Goal: Task Accomplishment & Management: Complete application form

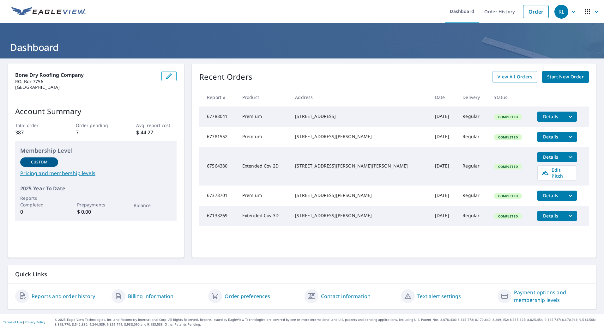
click at [560, 77] on span "Start New Order" at bounding box center [565, 77] width 37 height 8
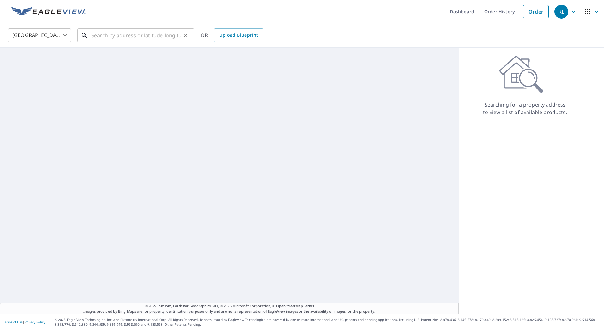
click at [113, 37] on input "text" at bounding box center [136, 36] width 90 height 18
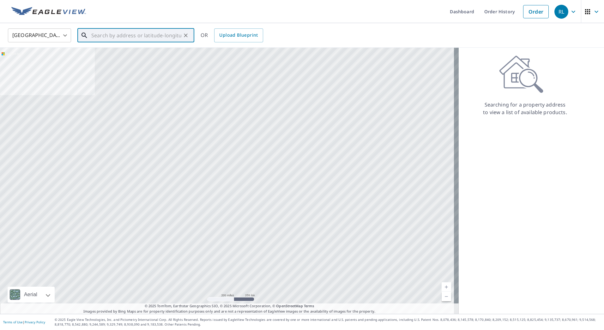
paste input "[STREET_ADDRESS][PERSON_NAME]"
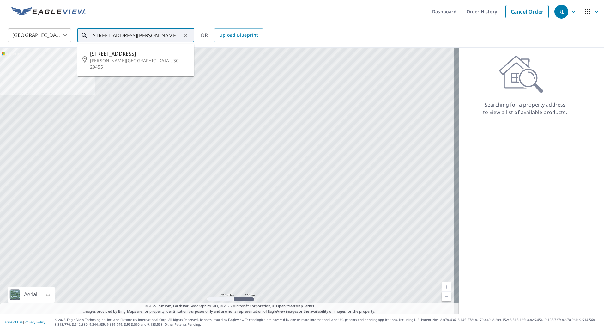
click at [158, 58] on p "[PERSON_NAME][GEOGRAPHIC_DATA], SC 29455" at bounding box center [139, 64] width 99 height 13
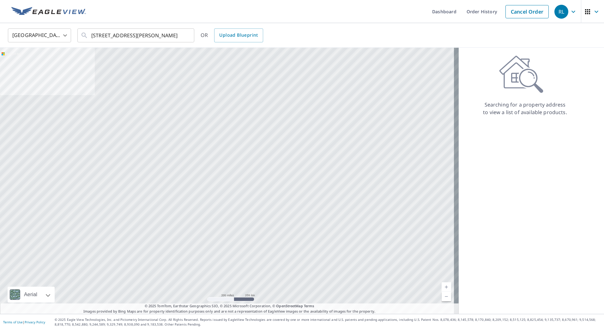
type input "[STREET_ADDRESS][PERSON_NAME]"
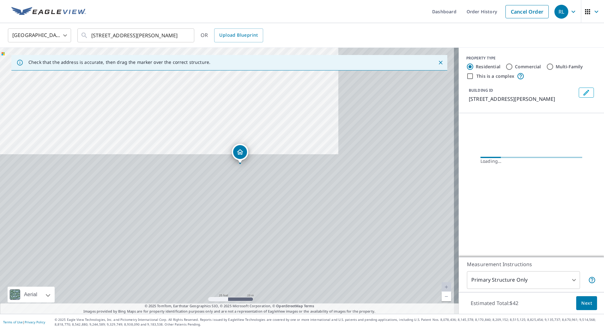
drag, startPoint x: 361, startPoint y: 246, endPoint x: 235, endPoint y: 69, distance: 217.6
click at [235, 69] on div "Check that the address is accurate, then drag the marker over the correct struc…" at bounding box center [229, 181] width 459 height 266
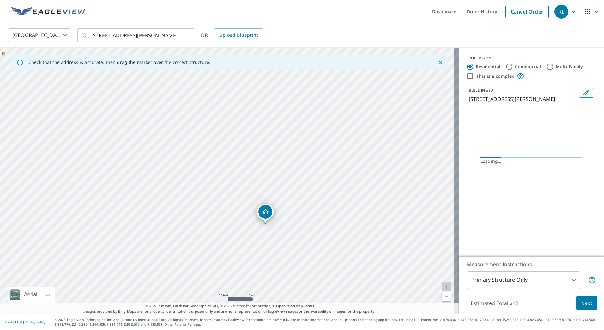
click at [265, 133] on div "[STREET_ADDRESS][PERSON_NAME]" at bounding box center [229, 181] width 459 height 266
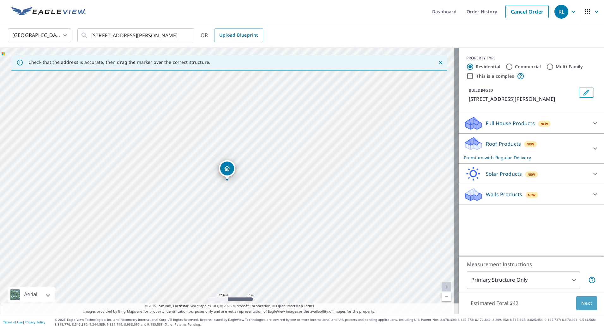
click at [581, 304] on span "Next" at bounding box center [586, 303] width 11 height 8
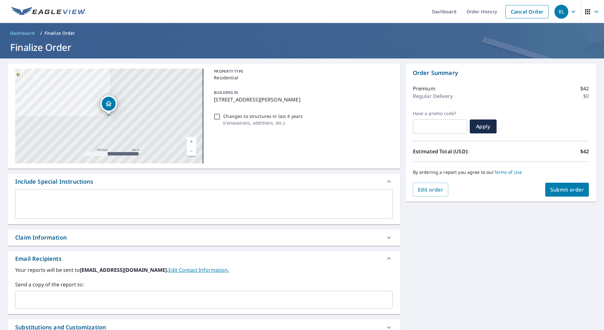
click at [559, 186] on button "Submit order" at bounding box center [567, 190] width 44 height 14
